Goal: Task Accomplishment & Management: Use online tool/utility

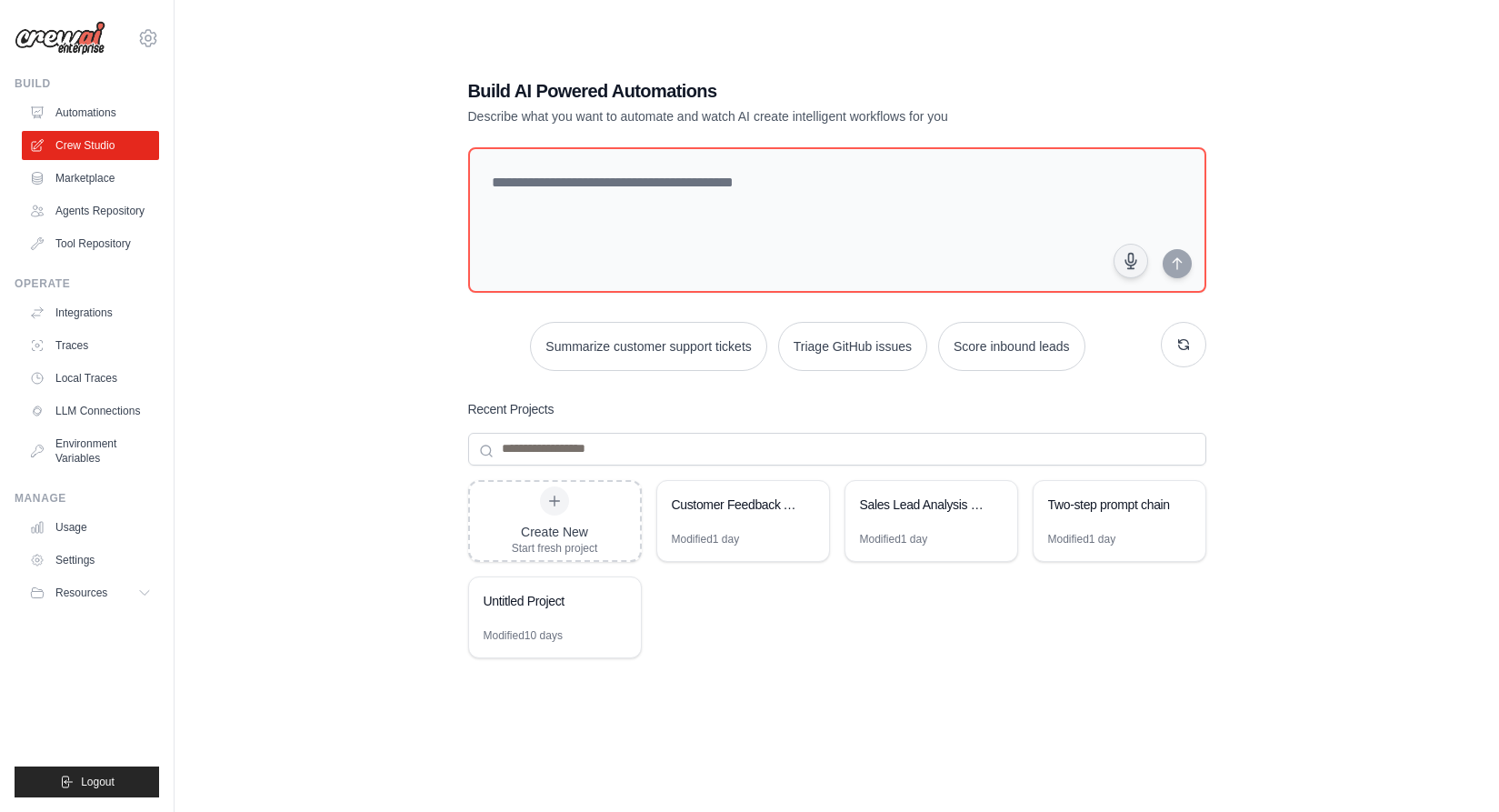
click at [532, 185] on textarea at bounding box center [837, 219] width 738 height 145
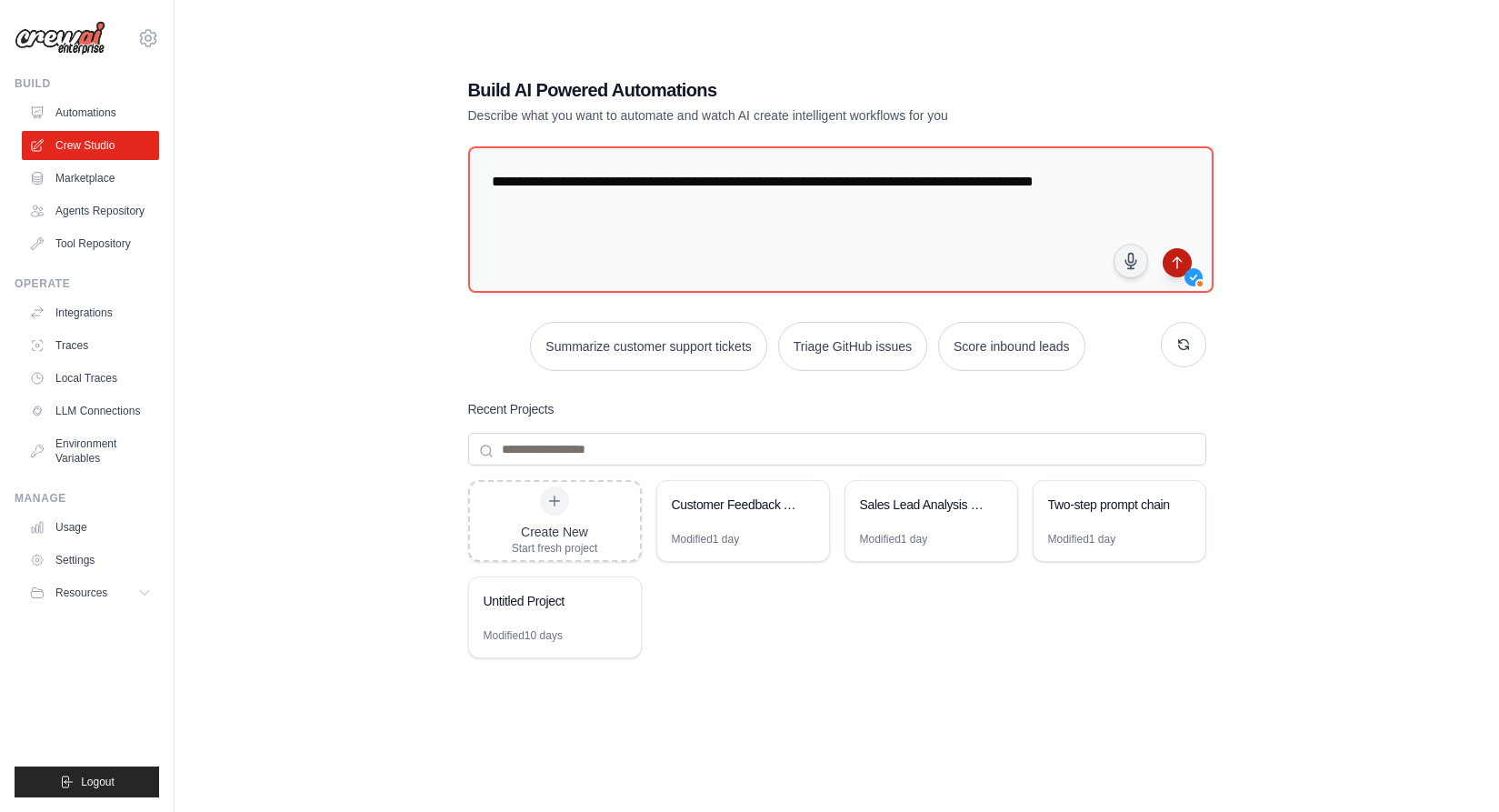
type textarea "**********"
click at [1173, 257] on icon "submit" at bounding box center [1177, 263] width 15 height 15
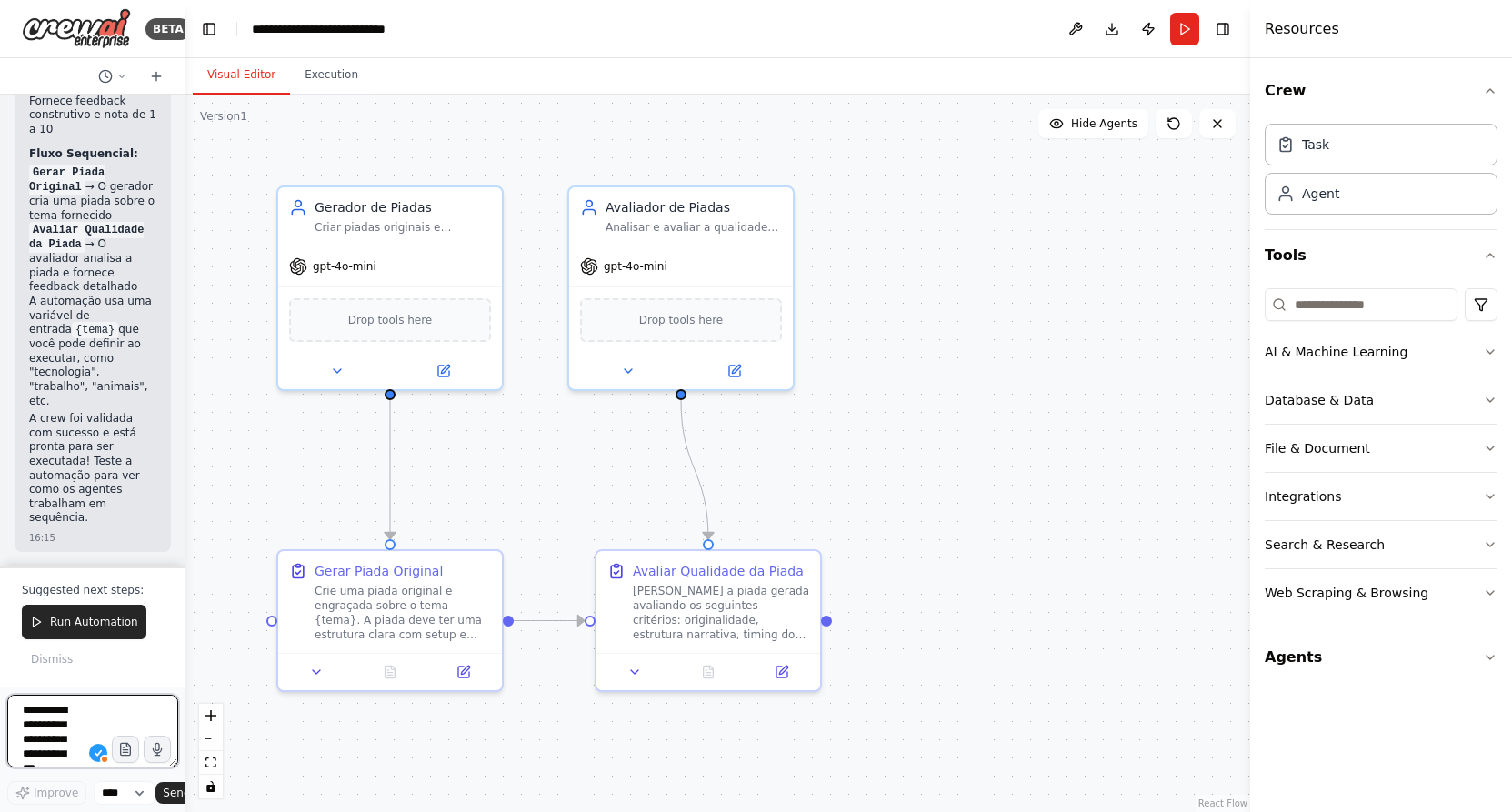
scroll to position [1835, 0]
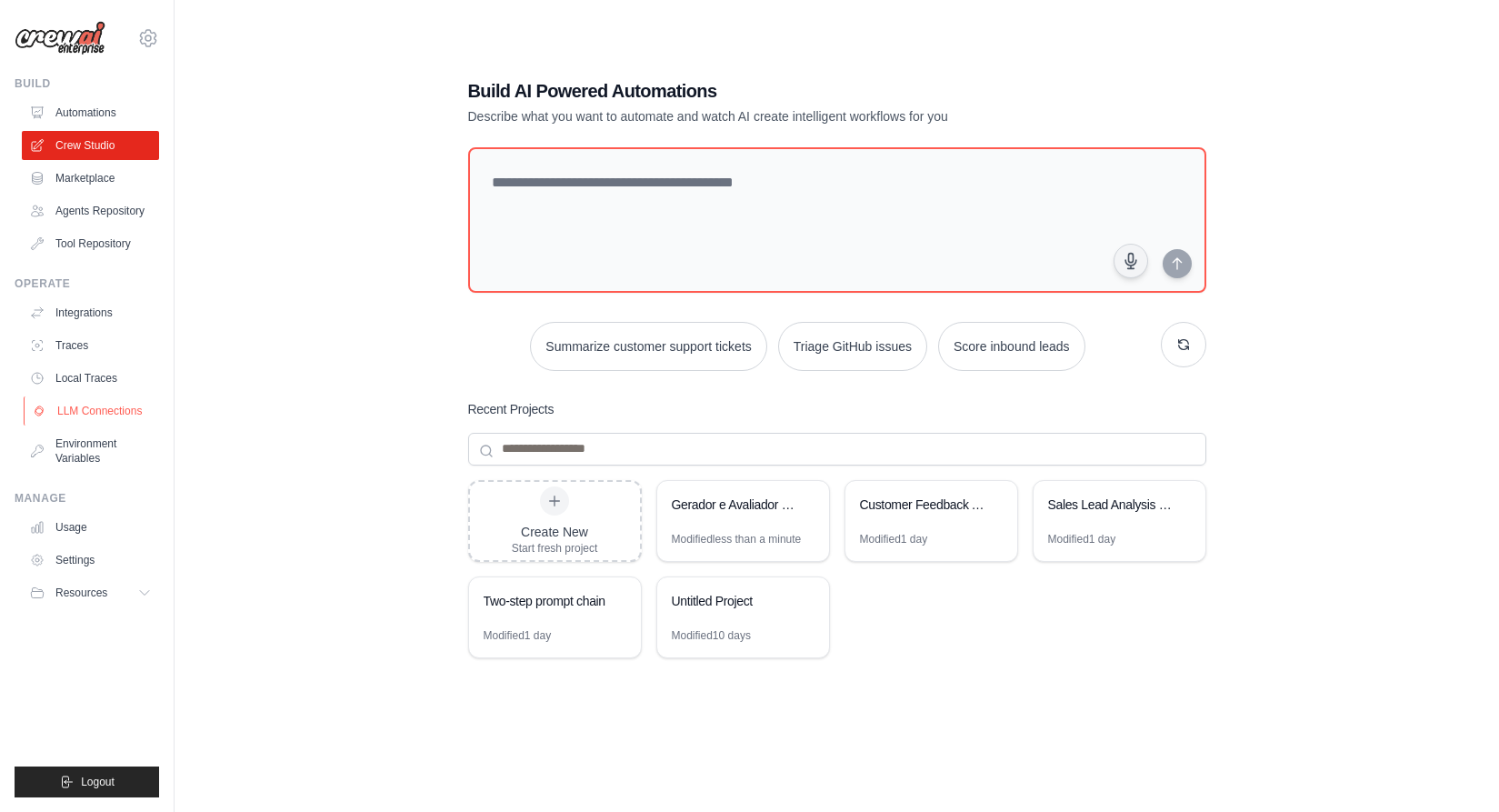
click at [108, 408] on link "LLM Connections" at bounding box center [92, 410] width 137 height 29
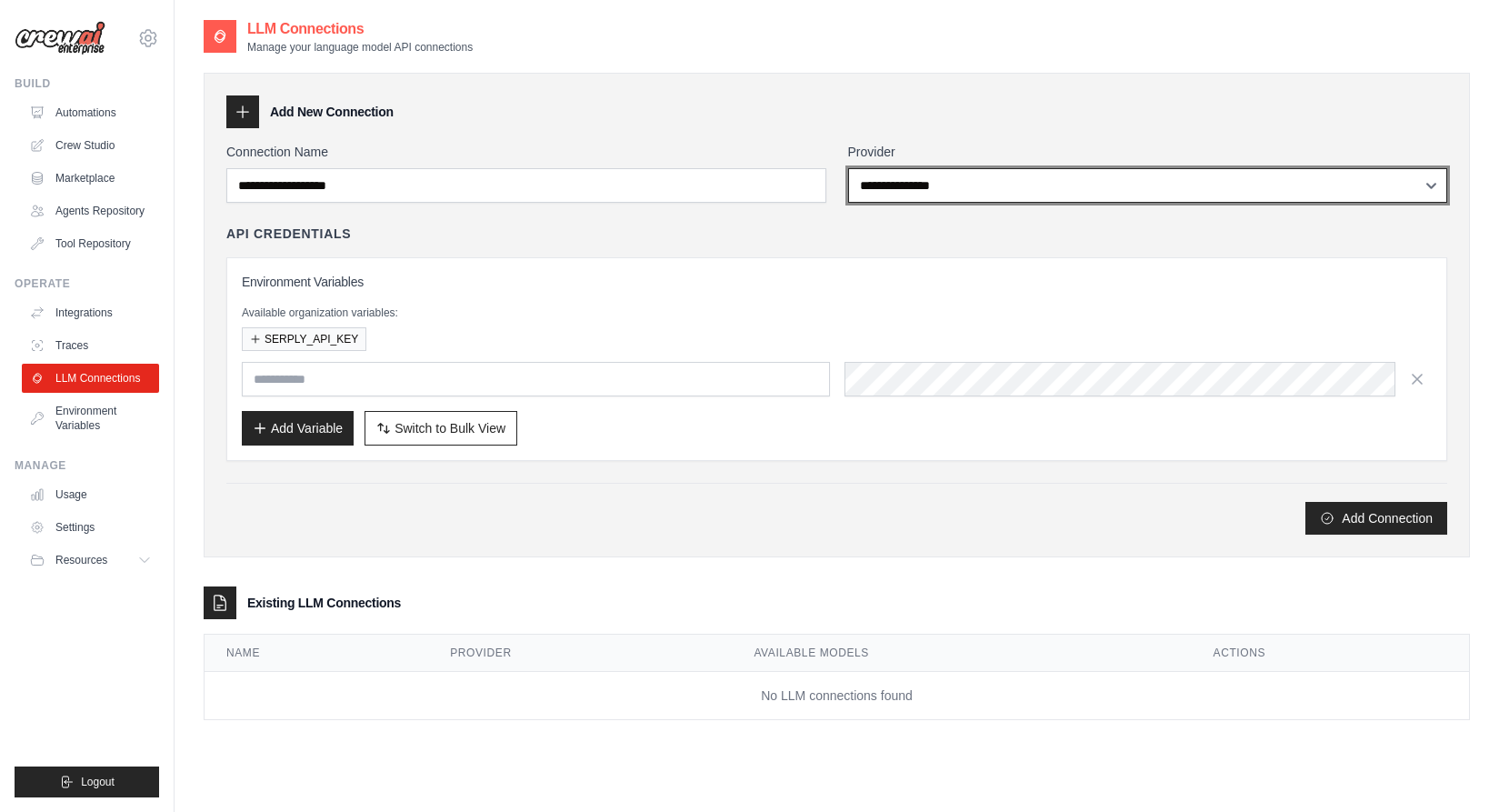
select select "******"
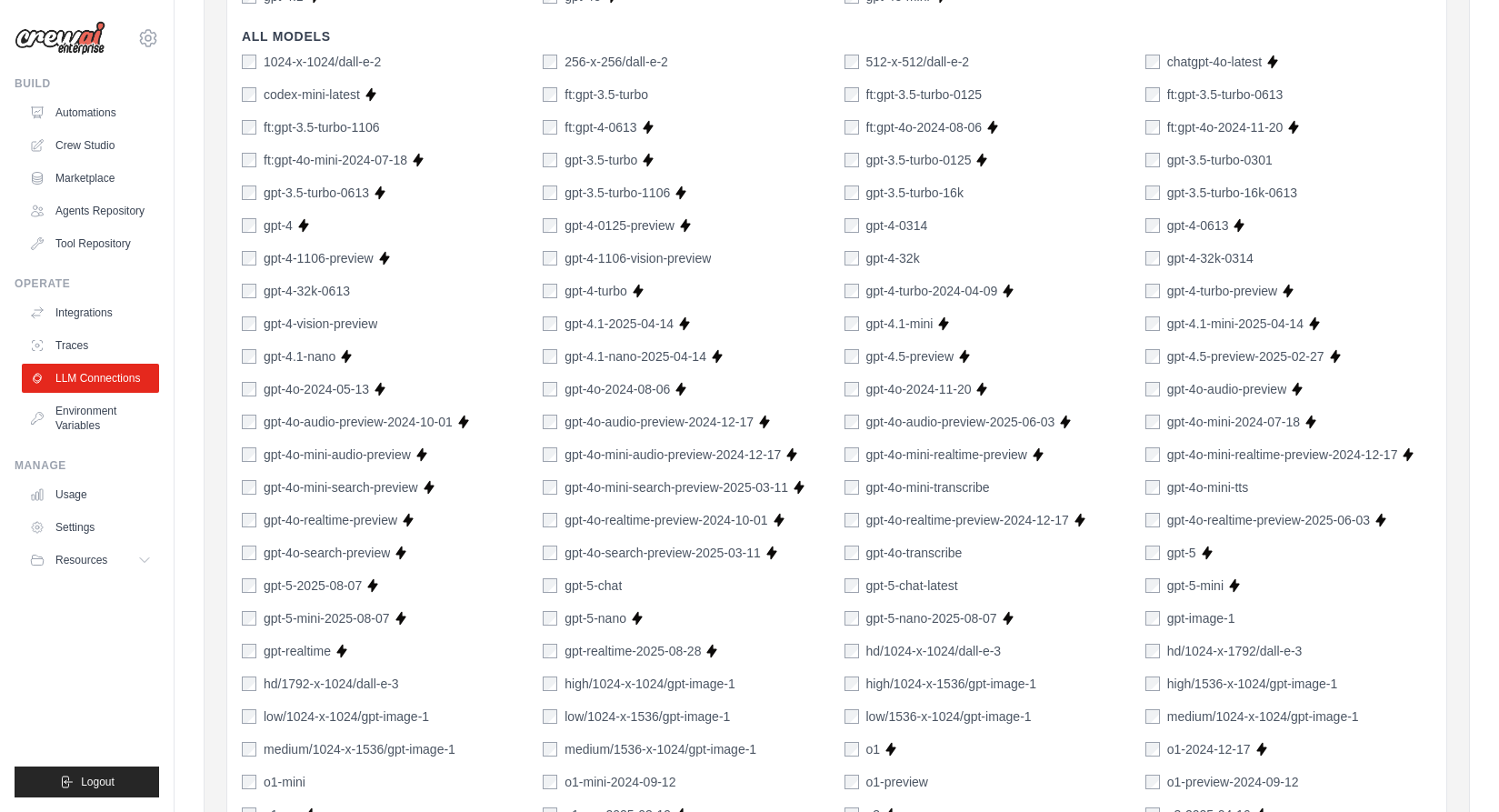
scroll to position [1231, 0]
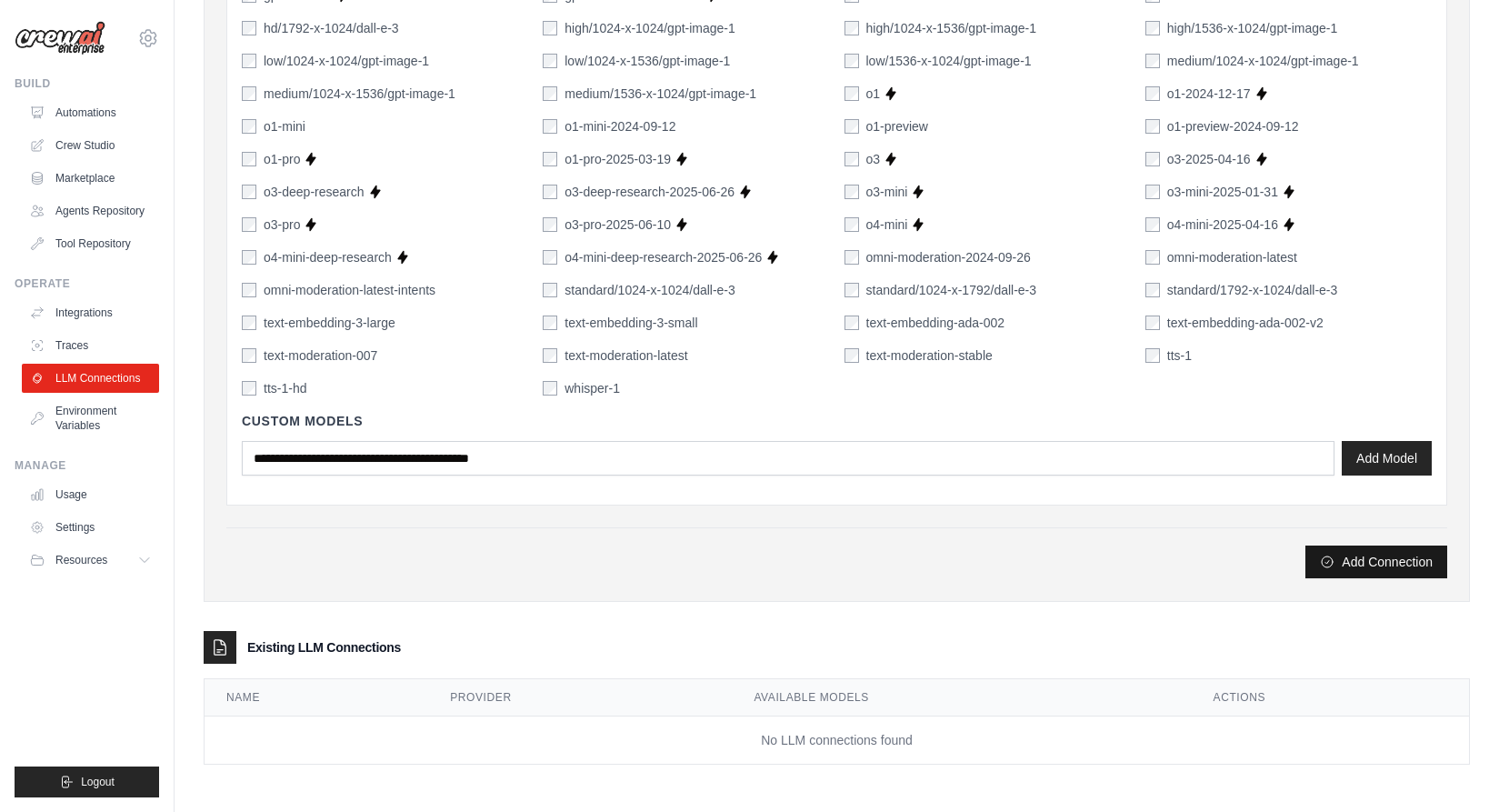
click at [1414, 564] on button "Add Connection" at bounding box center [1376, 561] width 142 height 33
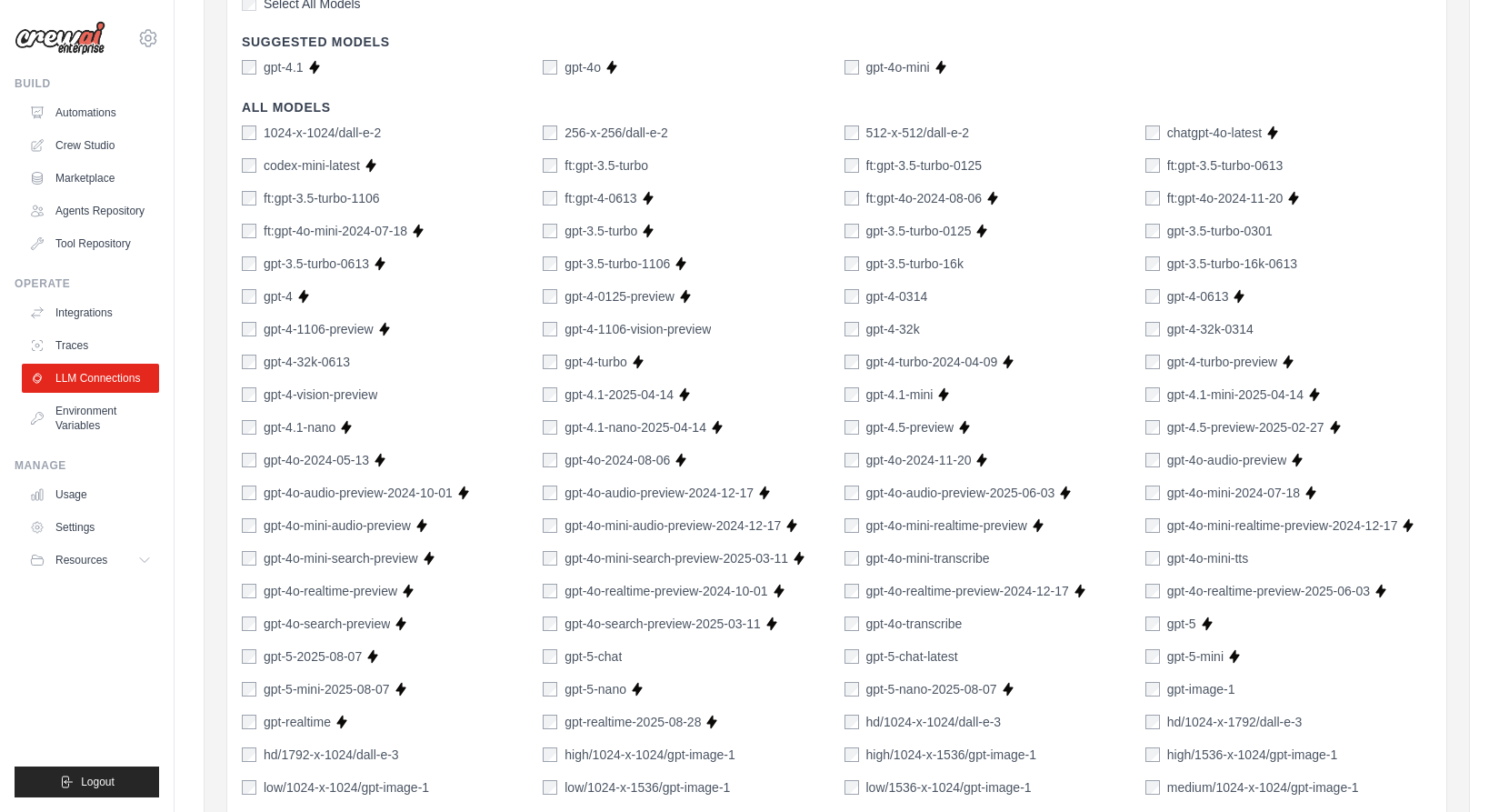
scroll to position [1203, 0]
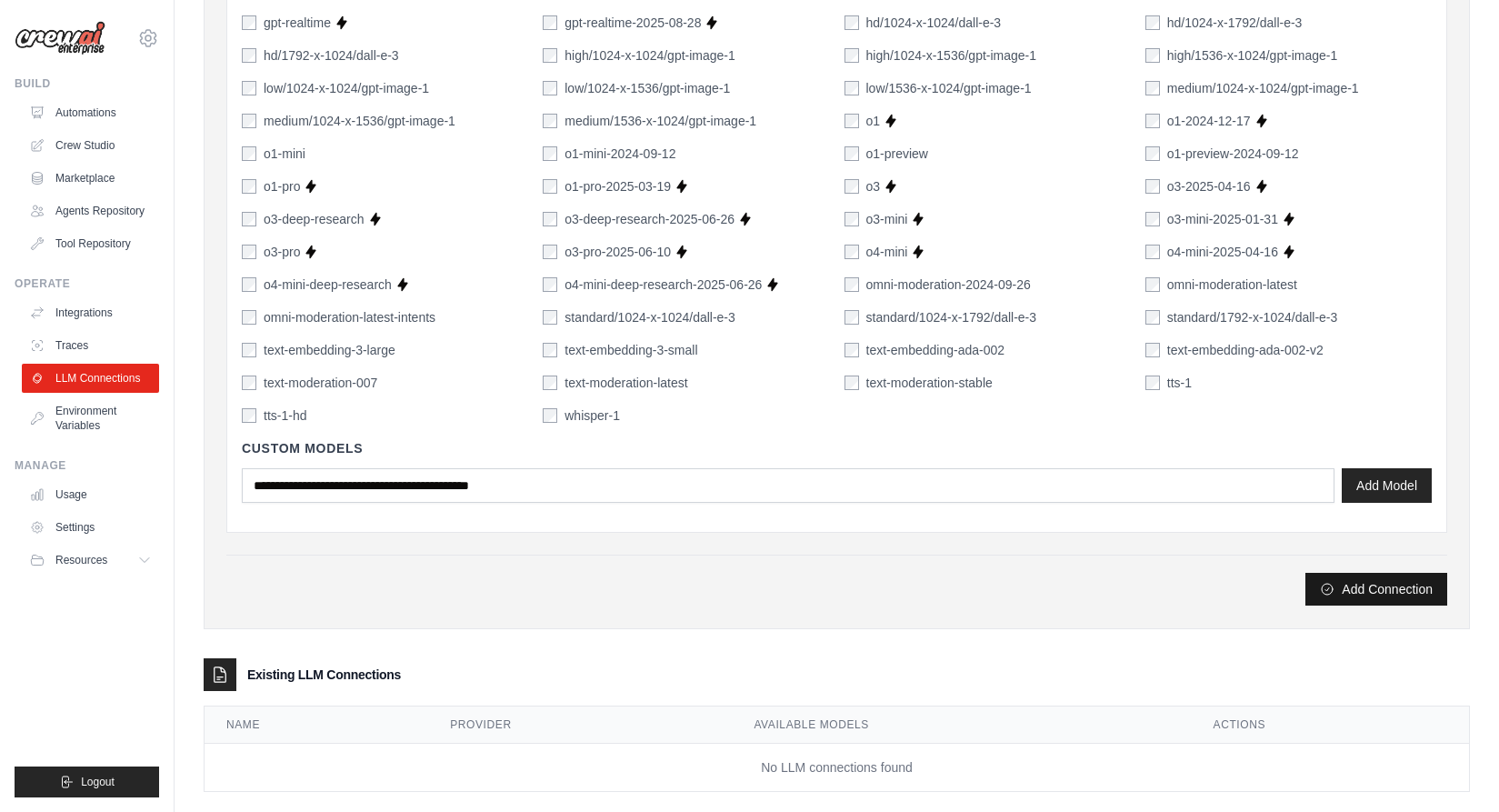
type input "*******"
click at [1374, 586] on button "Add Connection" at bounding box center [1376, 589] width 142 height 33
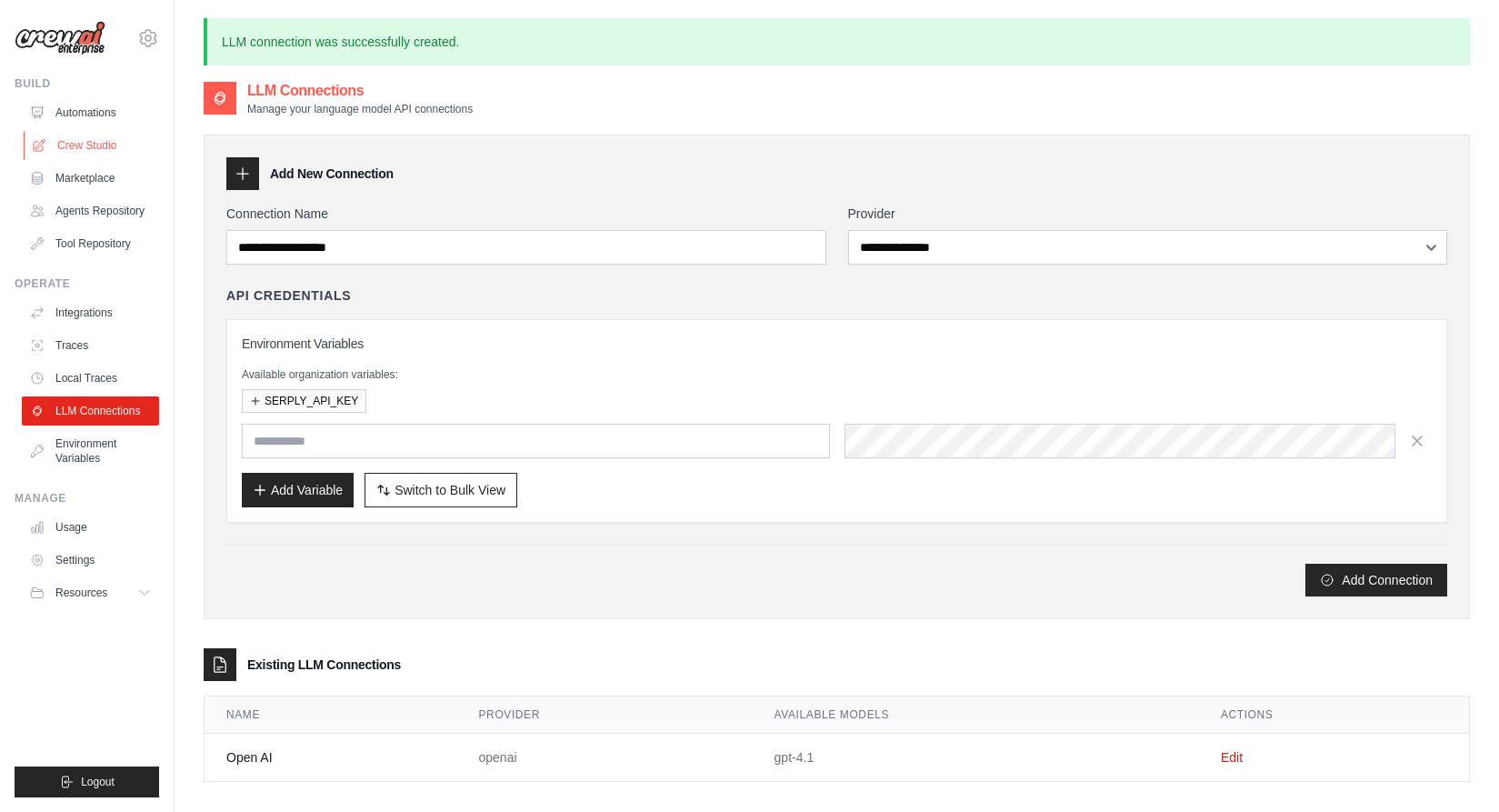
click at [100, 141] on link "Crew Studio" at bounding box center [92, 145] width 137 height 29
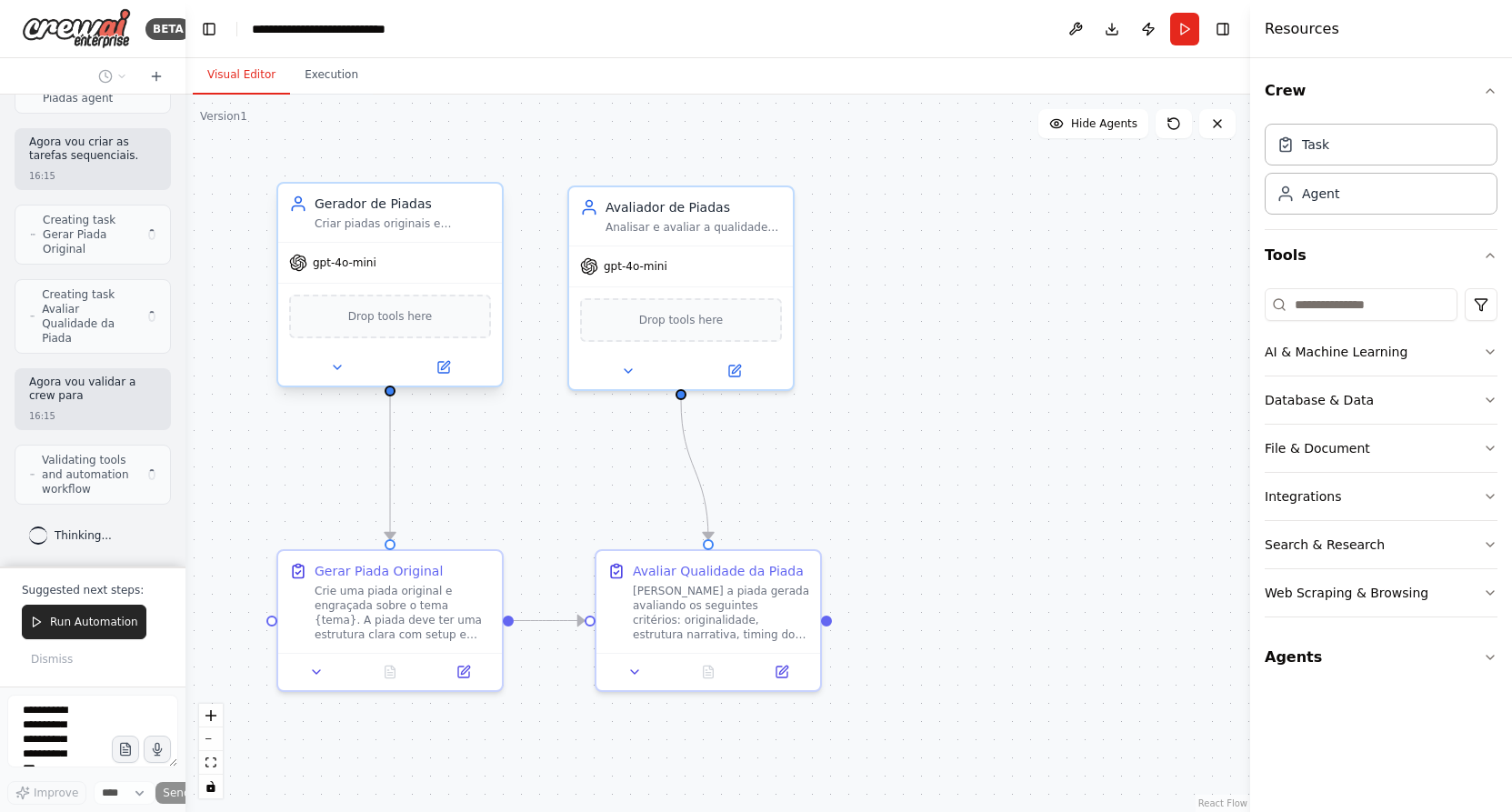
click at [404, 267] on div "gpt-4o-mini" at bounding box center [390, 263] width 223 height 40
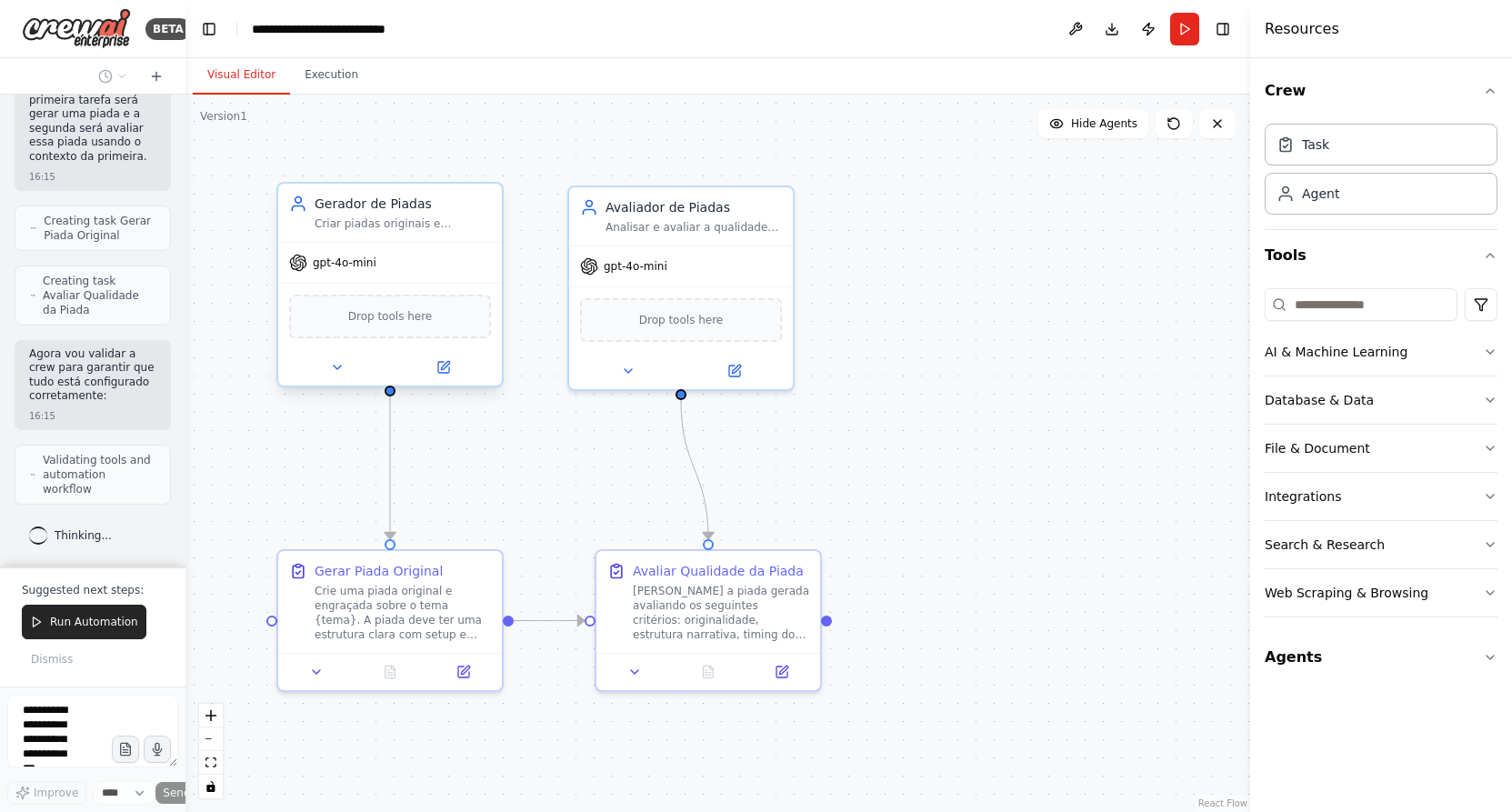
scroll to position [913, 0]
click at [392, 280] on div "gpt-4o-mini" at bounding box center [390, 263] width 223 height 40
click at [344, 368] on icon at bounding box center [337, 366] width 15 height 15
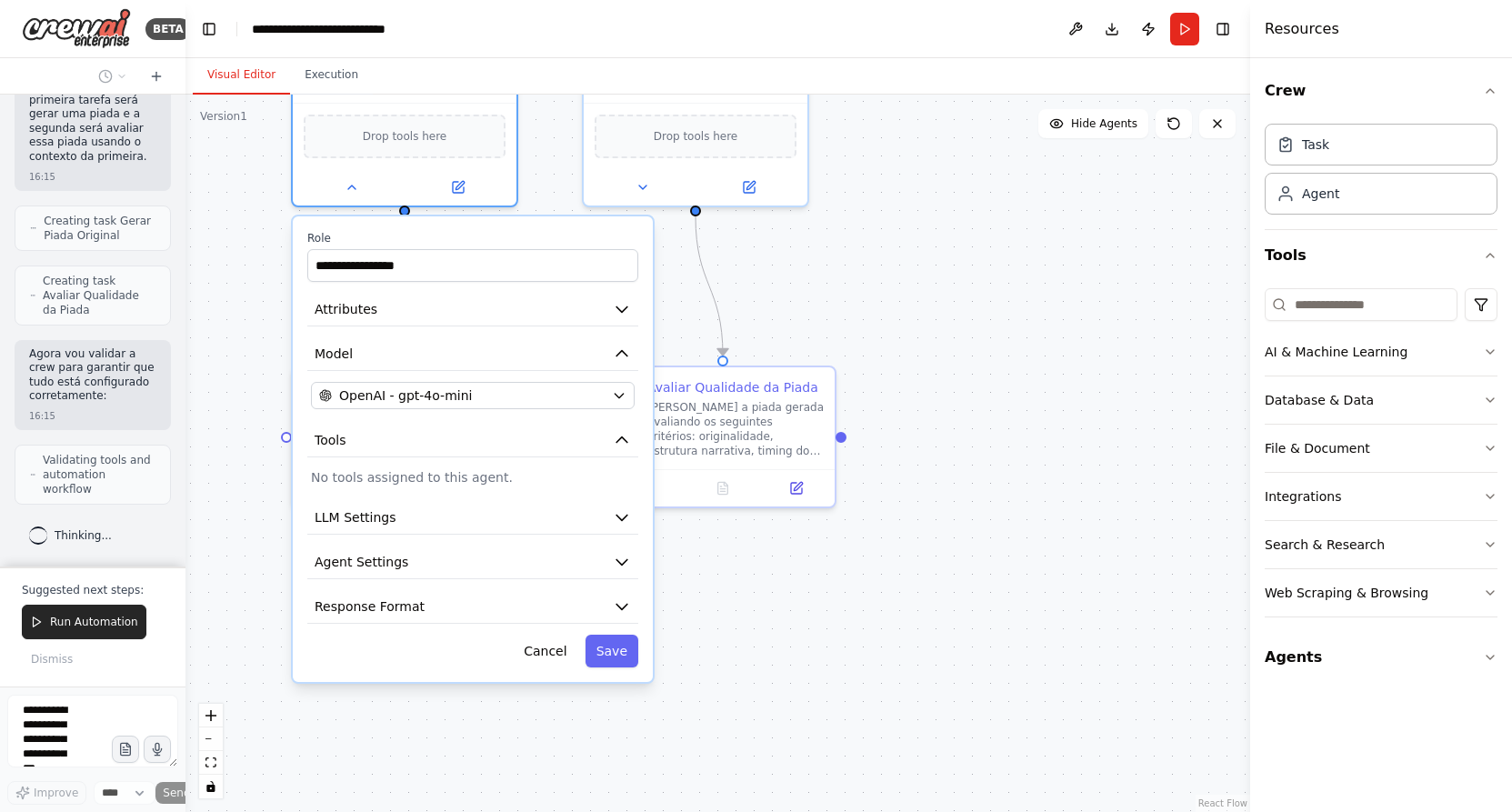
drag, startPoint x: 1023, startPoint y: 468, endPoint x: 1041, endPoint y: 273, distance: 195.8
click at [1041, 274] on div "**********" at bounding box center [717, 453] width 1064 height 717
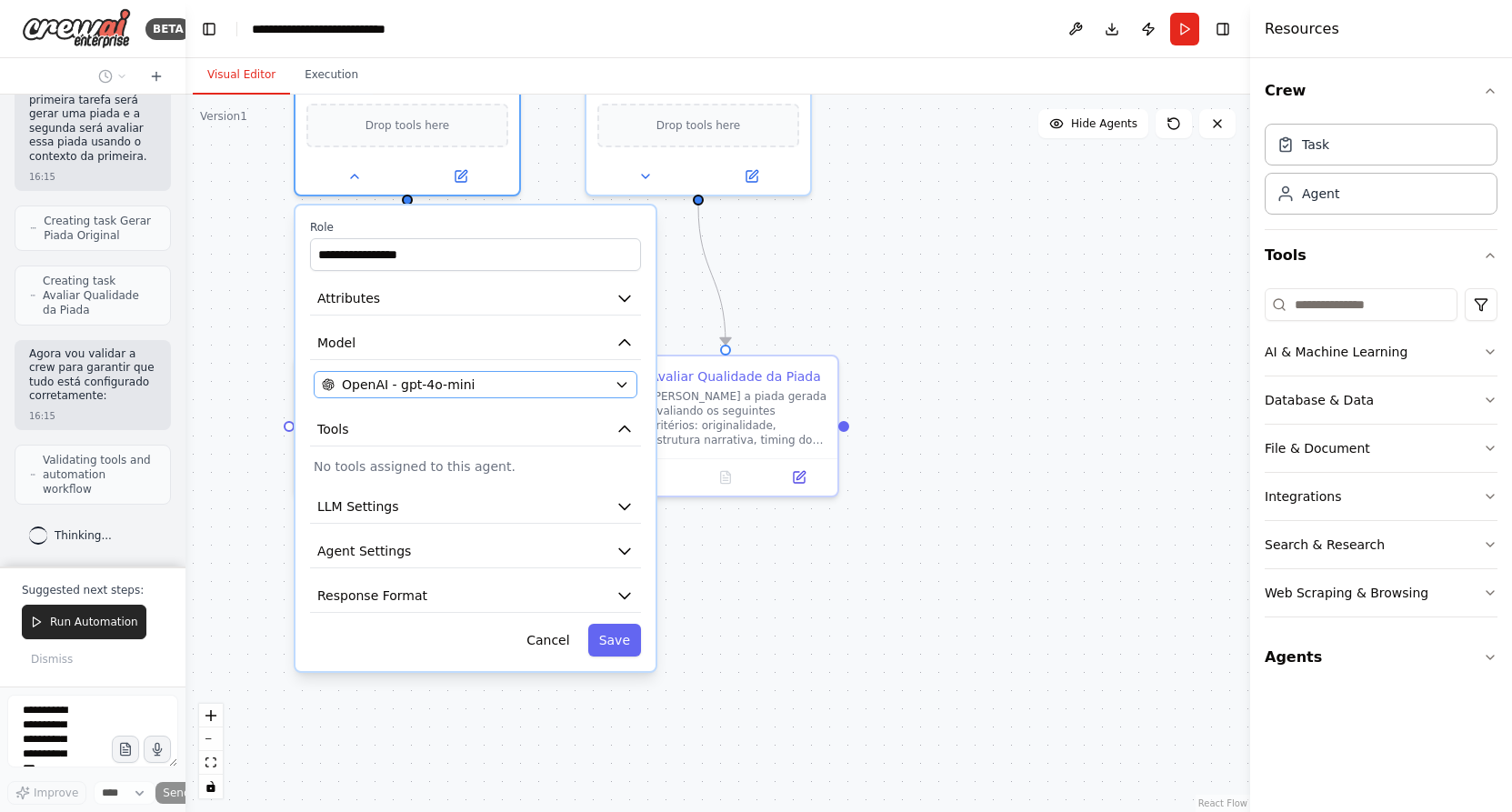
click at [543, 382] on div "OpenAI - gpt-4o-mini" at bounding box center [464, 384] width 286 height 18
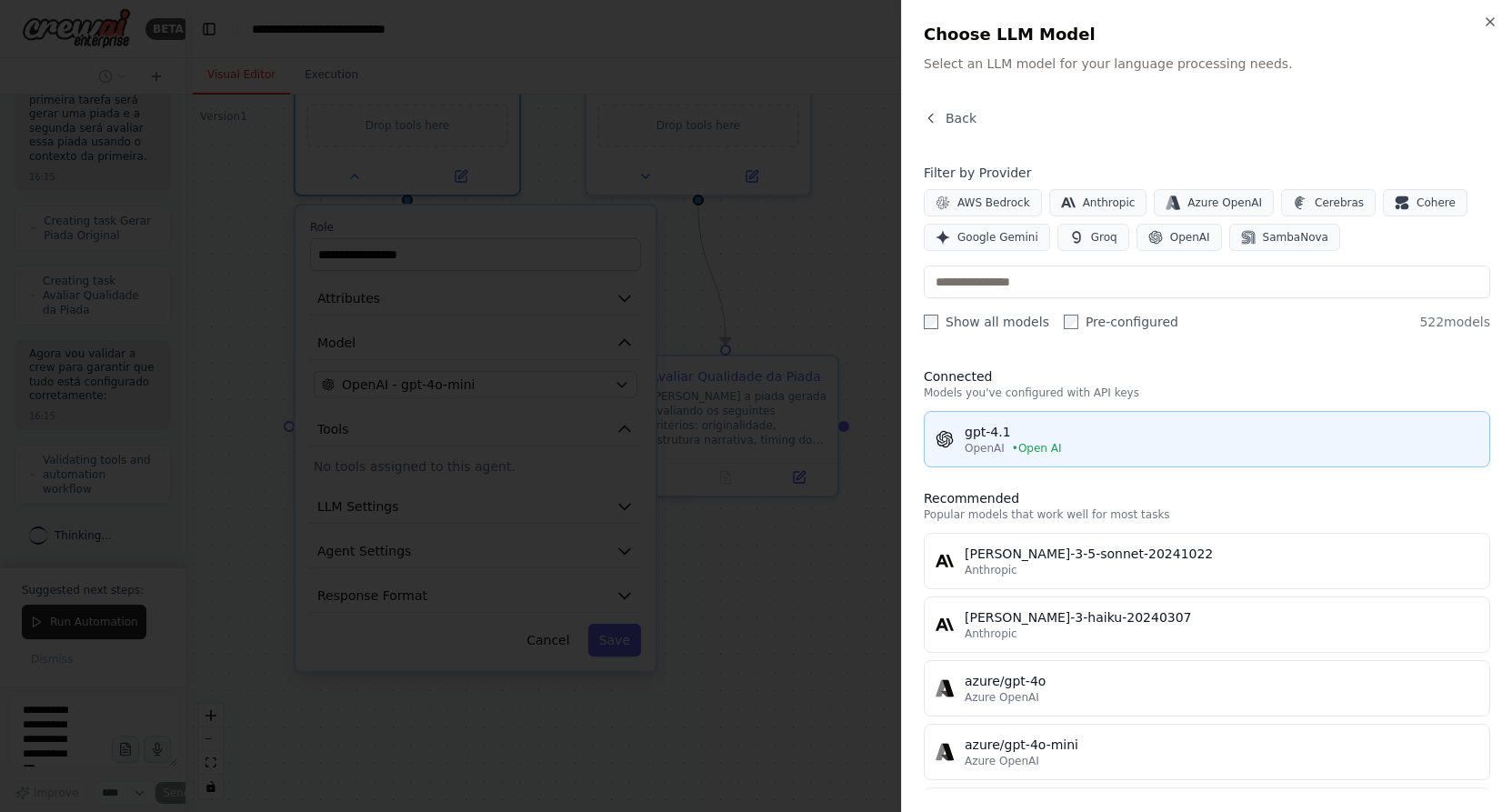
click at [1194, 446] on div "OpenAI • Open AI" at bounding box center [1221, 447] width 514 height 15
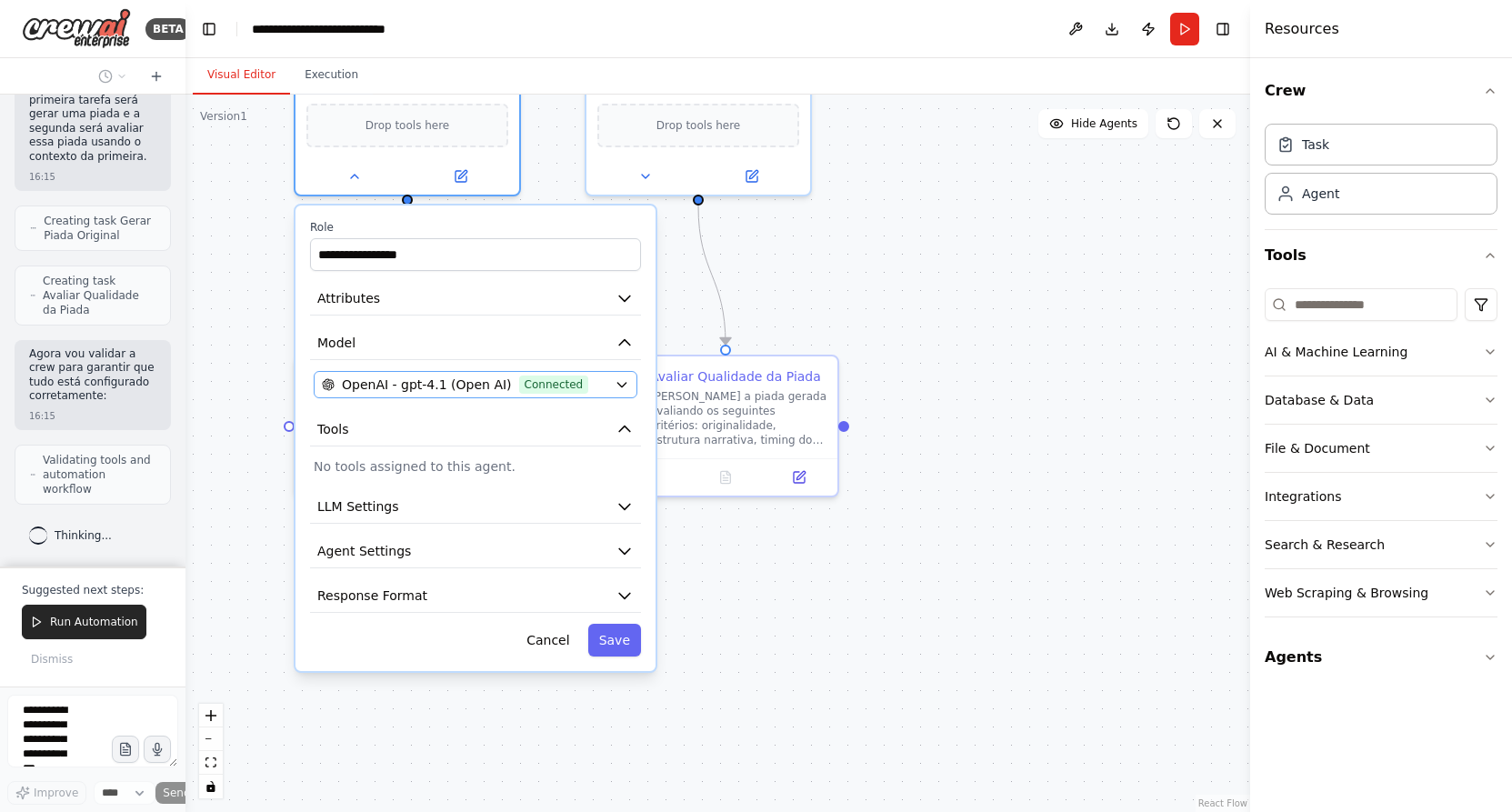
click at [407, 385] on span "OpenAI - gpt-4.1 (Open AI)" at bounding box center [427, 384] width 170 height 18
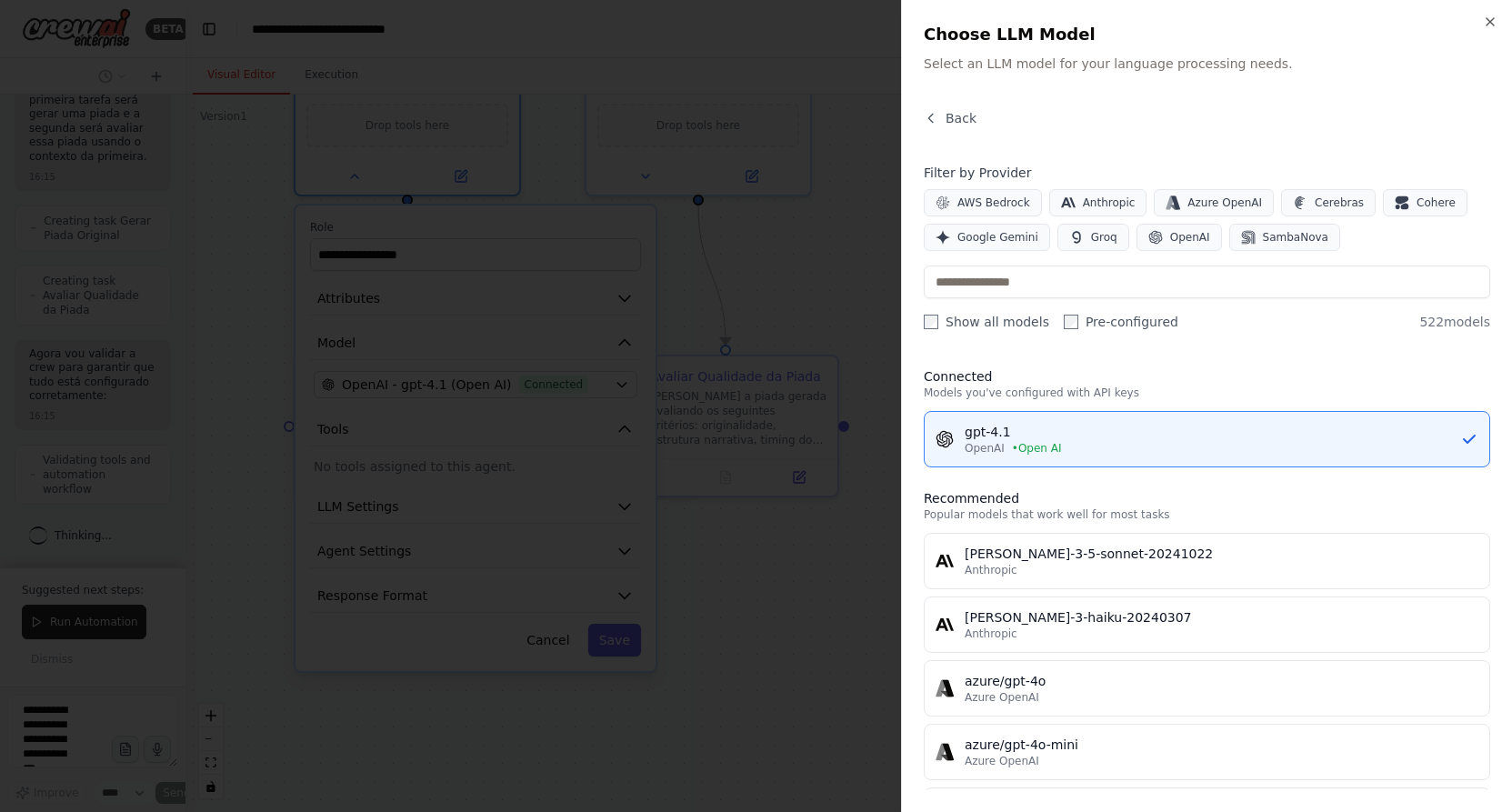
click at [873, 51] on div at bounding box center [756, 406] width 1512 height 812
